Goal: Information Seeking & Learning: Learn about a topic

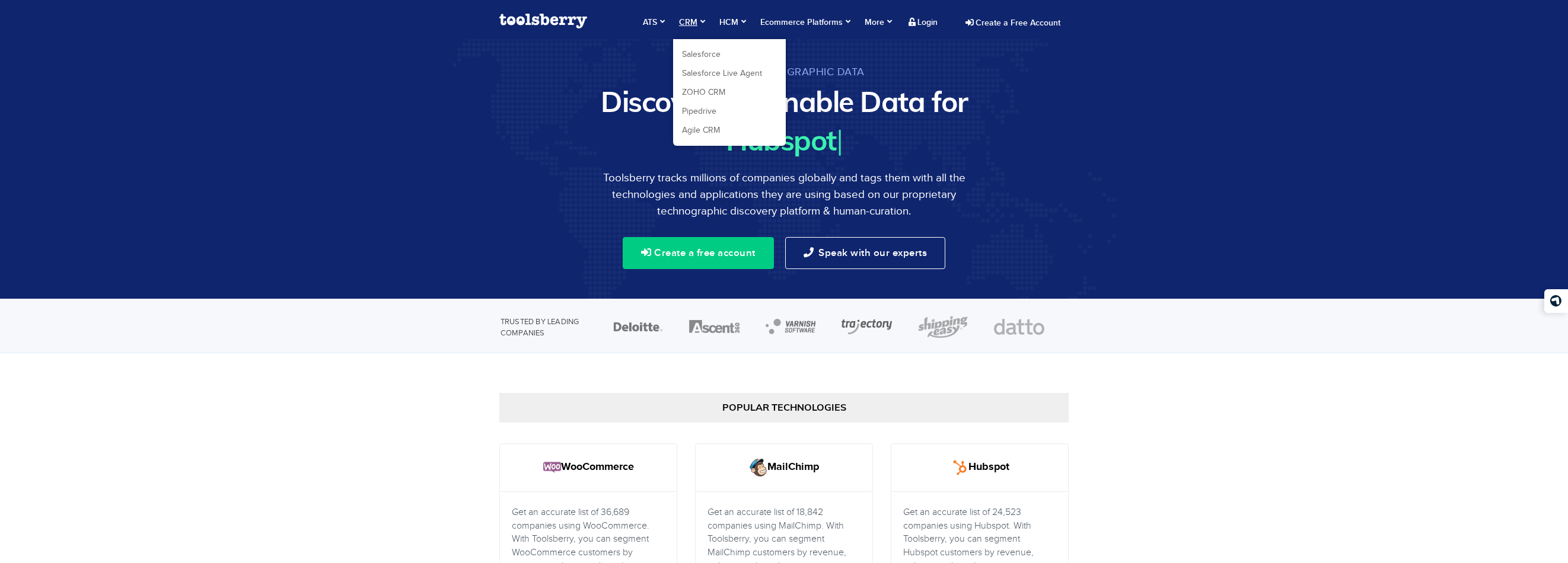
click at [698, 19] on span "CRM" at bounding box center [692, 22] width 26 height 12
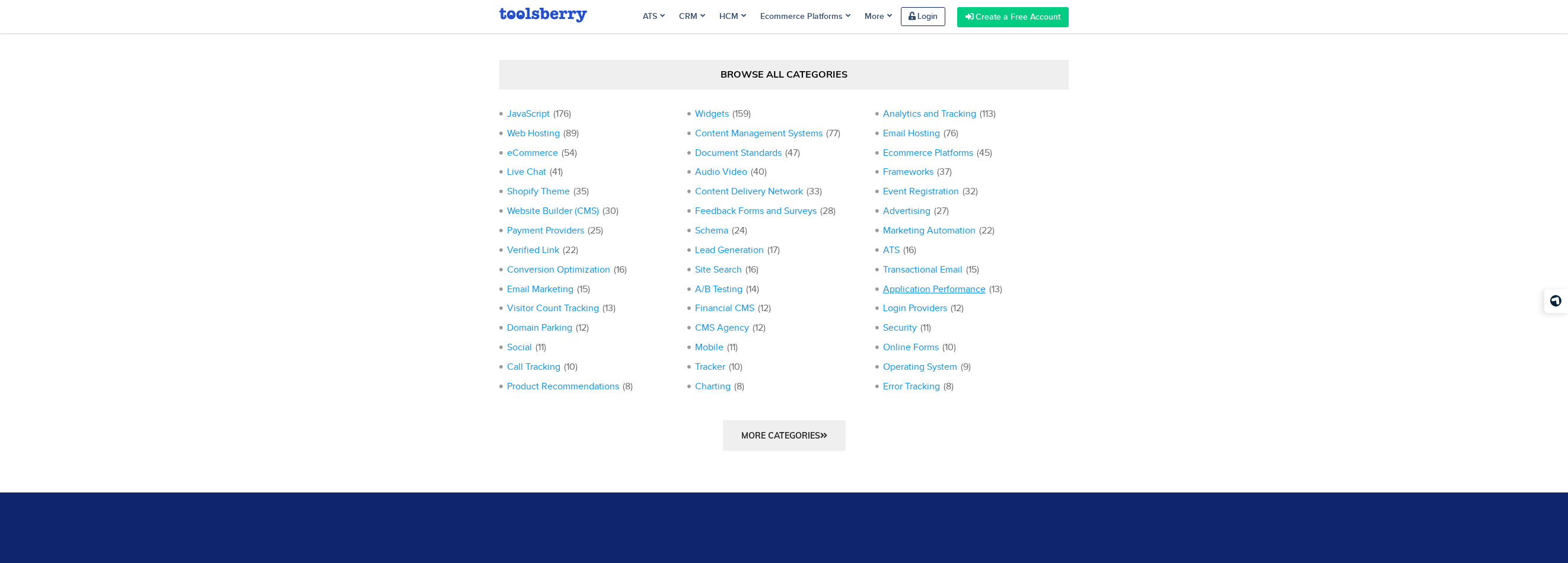
scroll to position [1103, 0]
click at [717, 255] on li "Lead Generation (17)" at bounding box center [781, 254] width 188 height 20
click at [717, 252] on link "Lead Generation" at bounding box center [729, 251] width 69 height 10
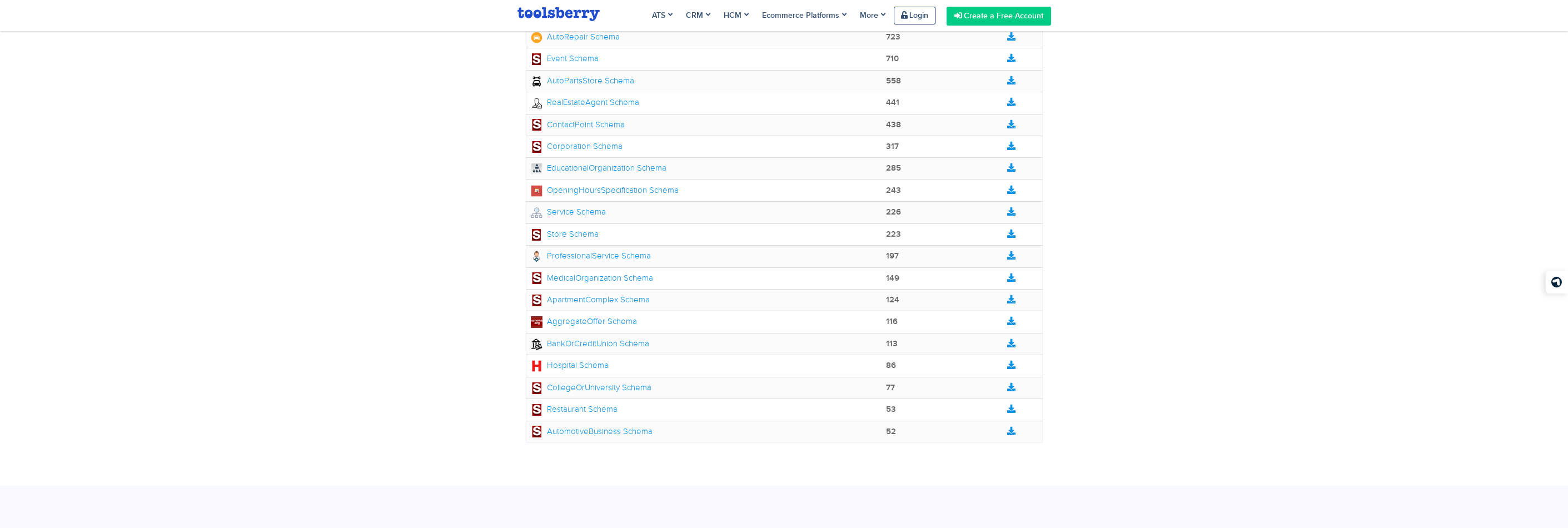
scroll to position [213, 0]
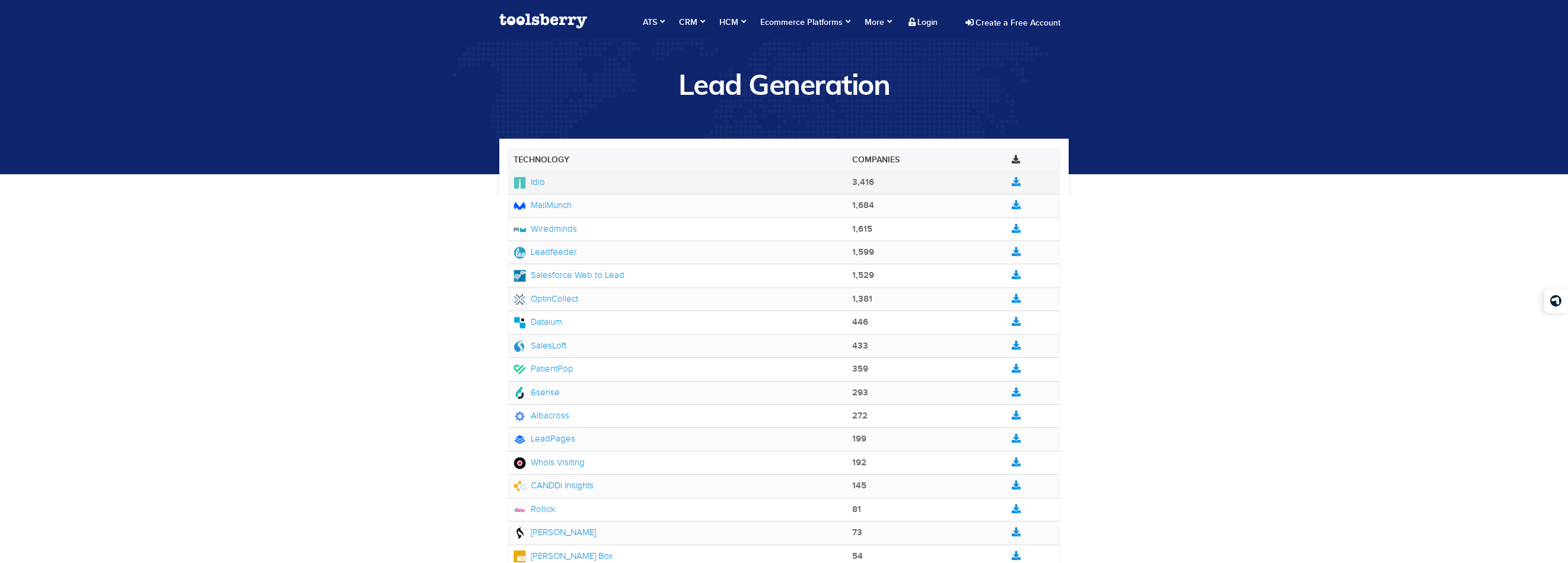
drag, startPoint x: 580, startPoint y: 466, endPoint x: 524, endPoint y: 173, distance: 298.3
click at [524, 173] on tbody "Idio 3,416 1,684 1,615 1,599 1,529" at bounding box center [784, 370] width 551 height 398
copy tbody "Idio 3,416 MailMunch 1,684 Wiredminds 1,615 Leadfeeder 1,599 Salesforce Web to …"
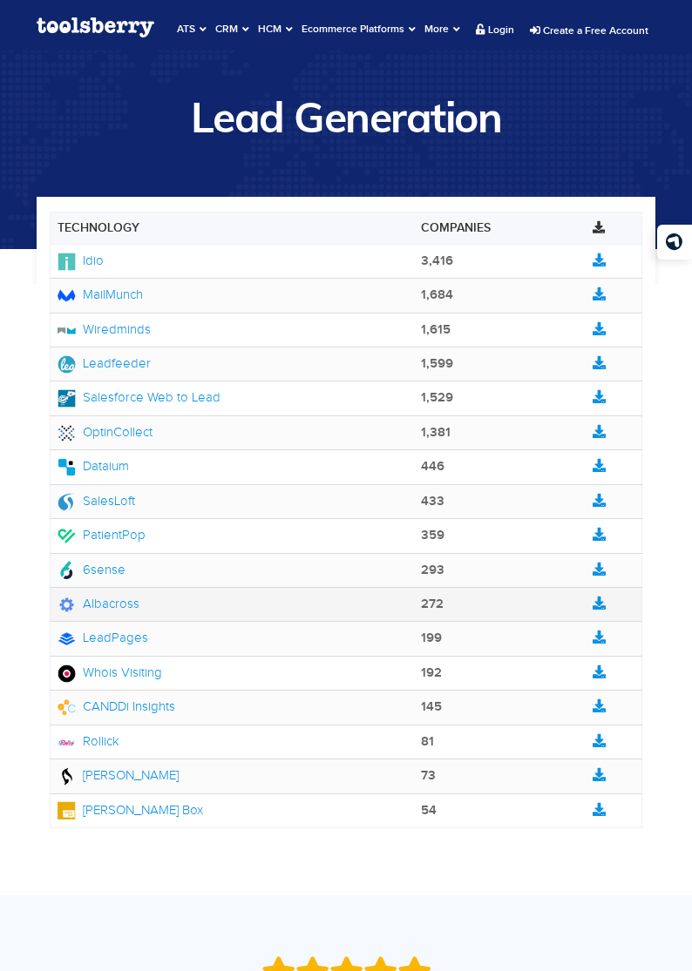
drag, startPoint x: 690, startPoint y: 597, endPoint x: 509, endPoint y: 593, distance: 180.3
